Goal: Information Seeking & Learning: Learn about a topic

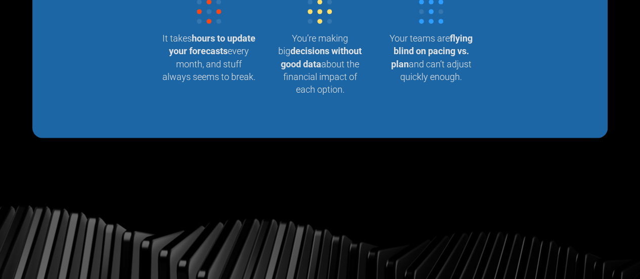
scroll to position [1142, 0]
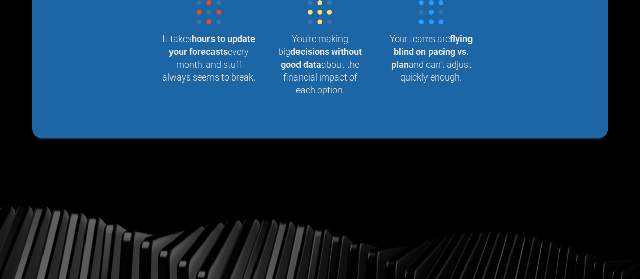
click at [331, 69] on strong "decisions without good data" at bounding box center [321, 57] width 81 height 23
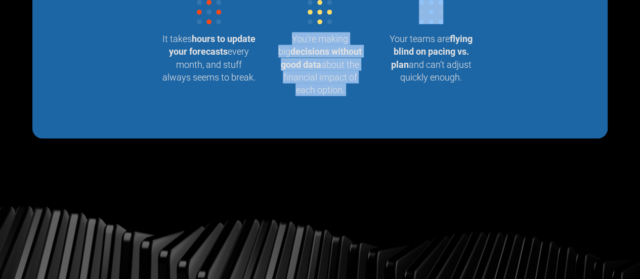
click at [331, 69] on strong "decisions without good data" at bounding box center [321, 57] width 81 height 23
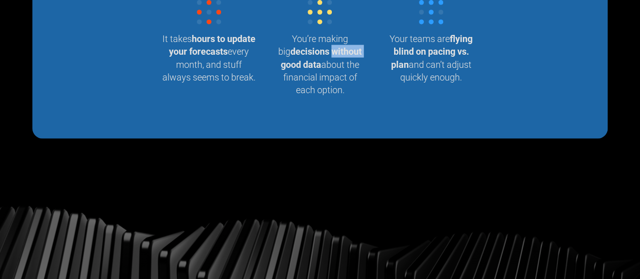
click at [331, 69] on strong "decisions without good data" at bounding box center [321, 57] width 81 height 23
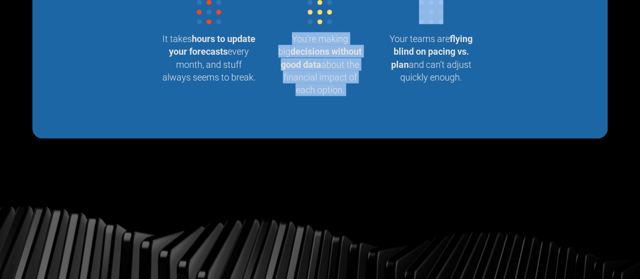
click at [331, 69] on strong "decisions without good data" at bounding box center [321, 57] width 81 height 23
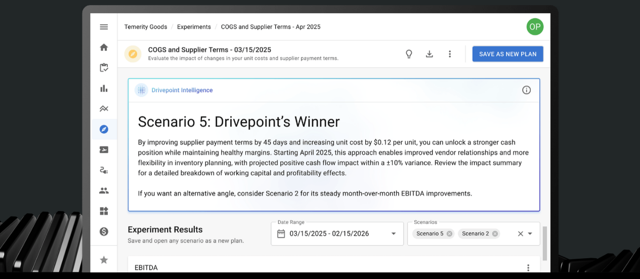
scroll to position [0, 0]
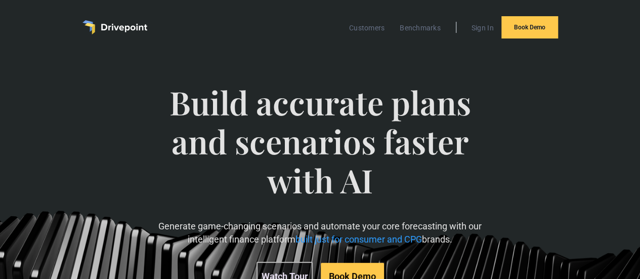
click at [122, 24] on img "home" at bounding box center [114, 27] width 65 height 14
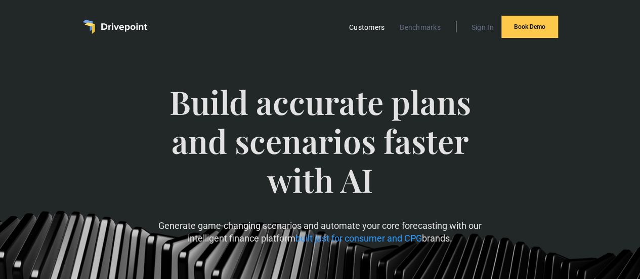
click at [365, 23] on link "Customers" at bounding box center [367, 27] width 46 height 13
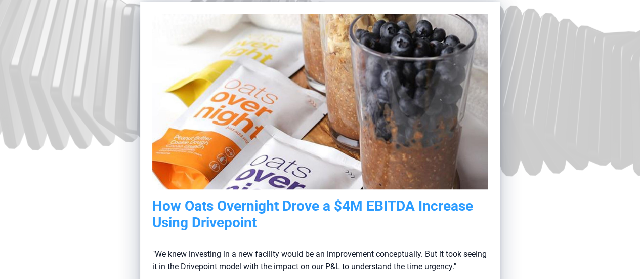
scroll to position [324, 0]
